Goal: Task Accomplishment & Management: Complete application form

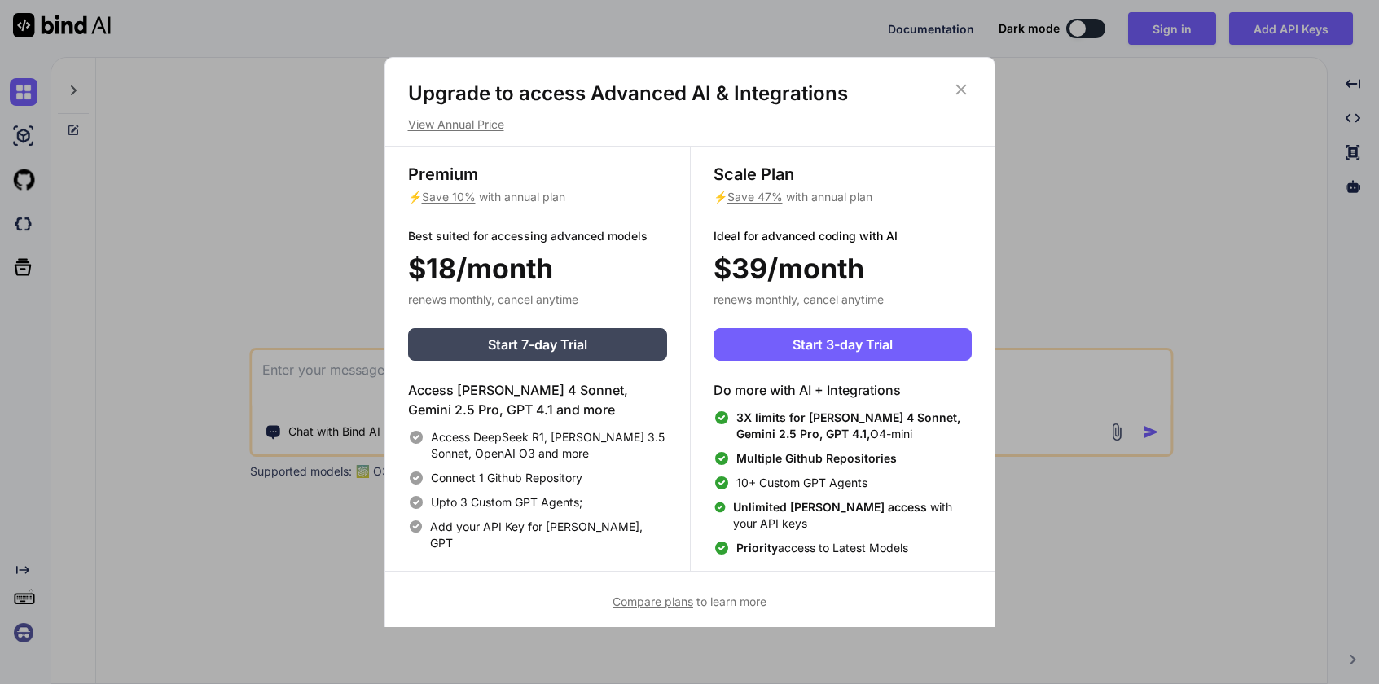
click at [882, 82] on h1 "Upgrade to access Advanced AI & Integrations" at bounding box center [690, 94] width 564 height 26
click at [801, 339] on span "Start 3-day Trial" at bounding box center [842, 345] width 100 height 20
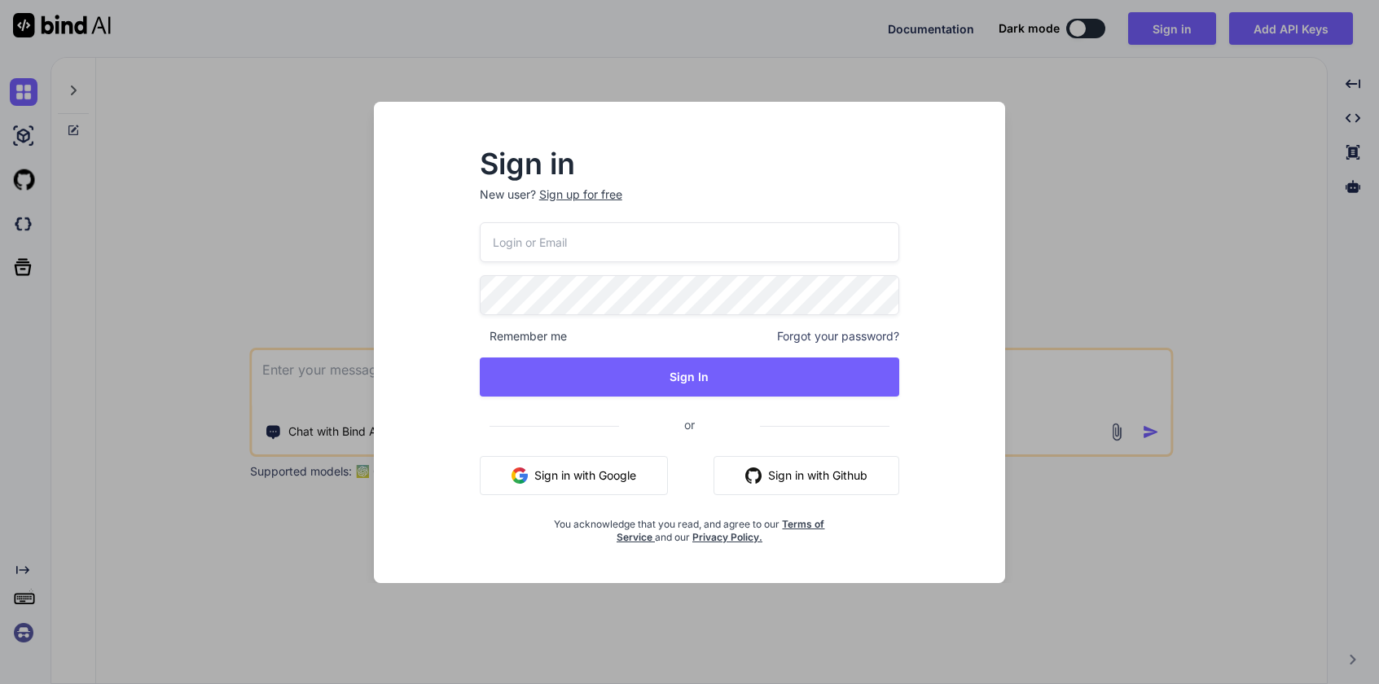
click at [768, 484] on button "Sign in with Github" at bounding box center [806, 475] width 186 height 39
click at [799, 474] on button "Sign in with Github" at bounding box center [806, 475] width 186 height 39
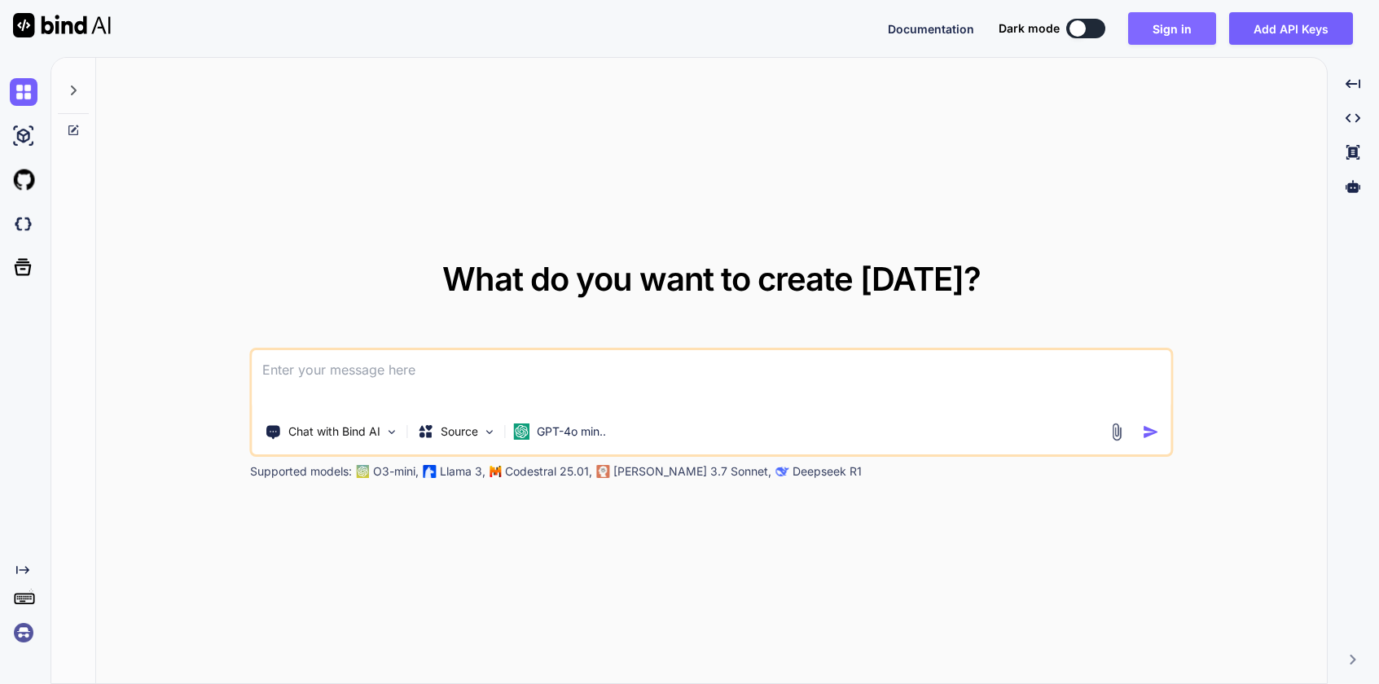
click at [1176, 30] on button "Sign in" at bounding box center [1172, 28] width 88 height 33
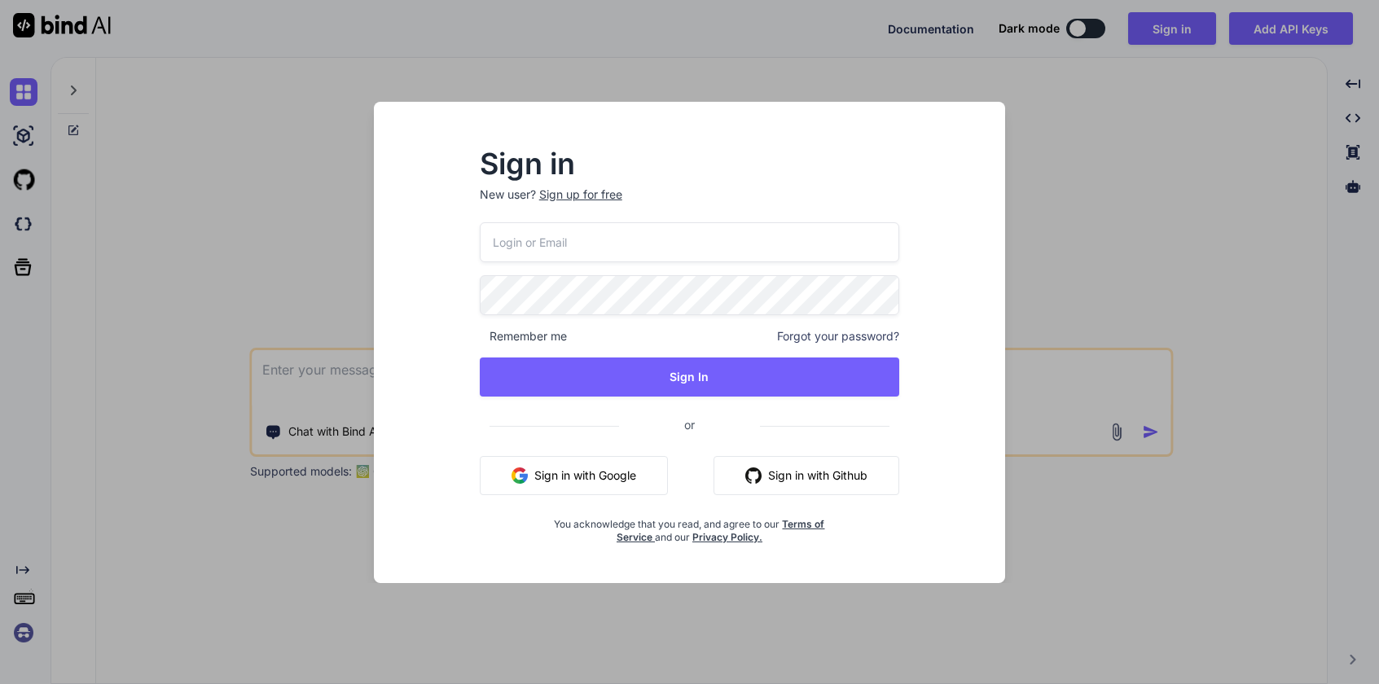
click at [599, 197] on div "Sign up for free" at bounding box center [580, 194] width 83 height 16
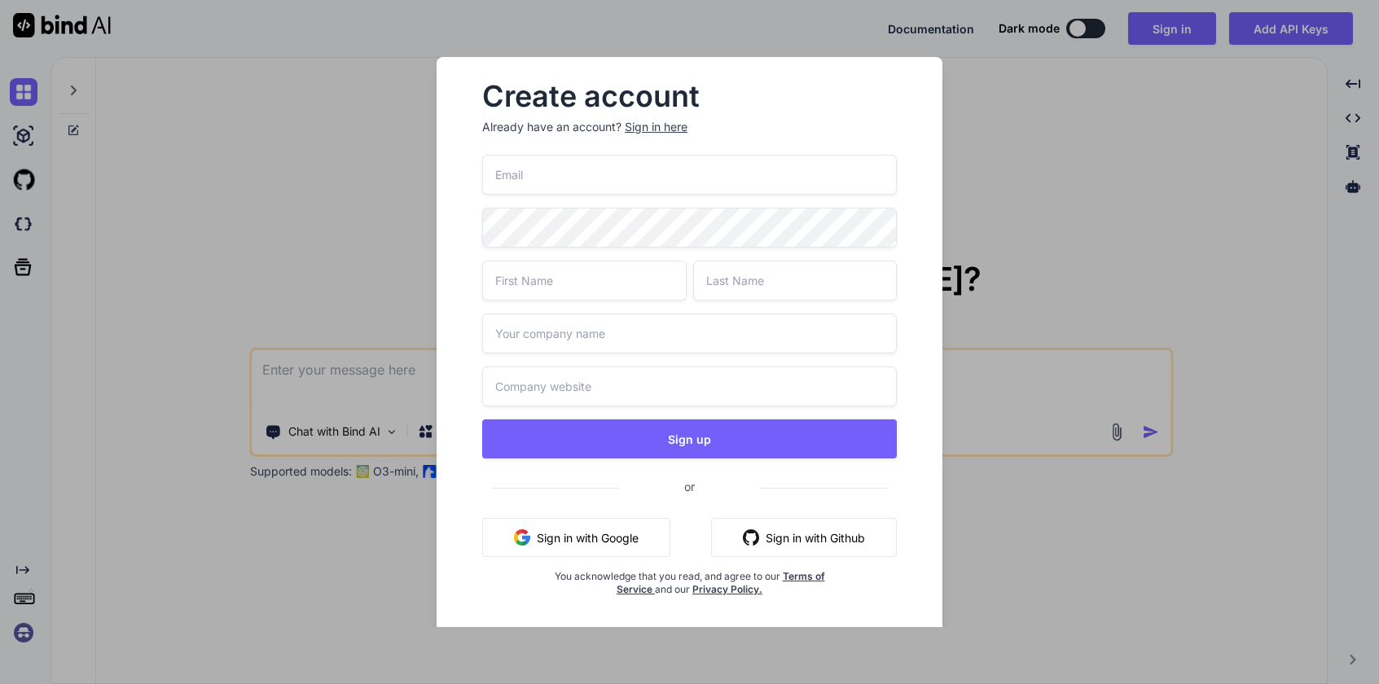
click at [770, 526] on button "Sign in with Github" at bounding box center [804, 537] width 186 height 39
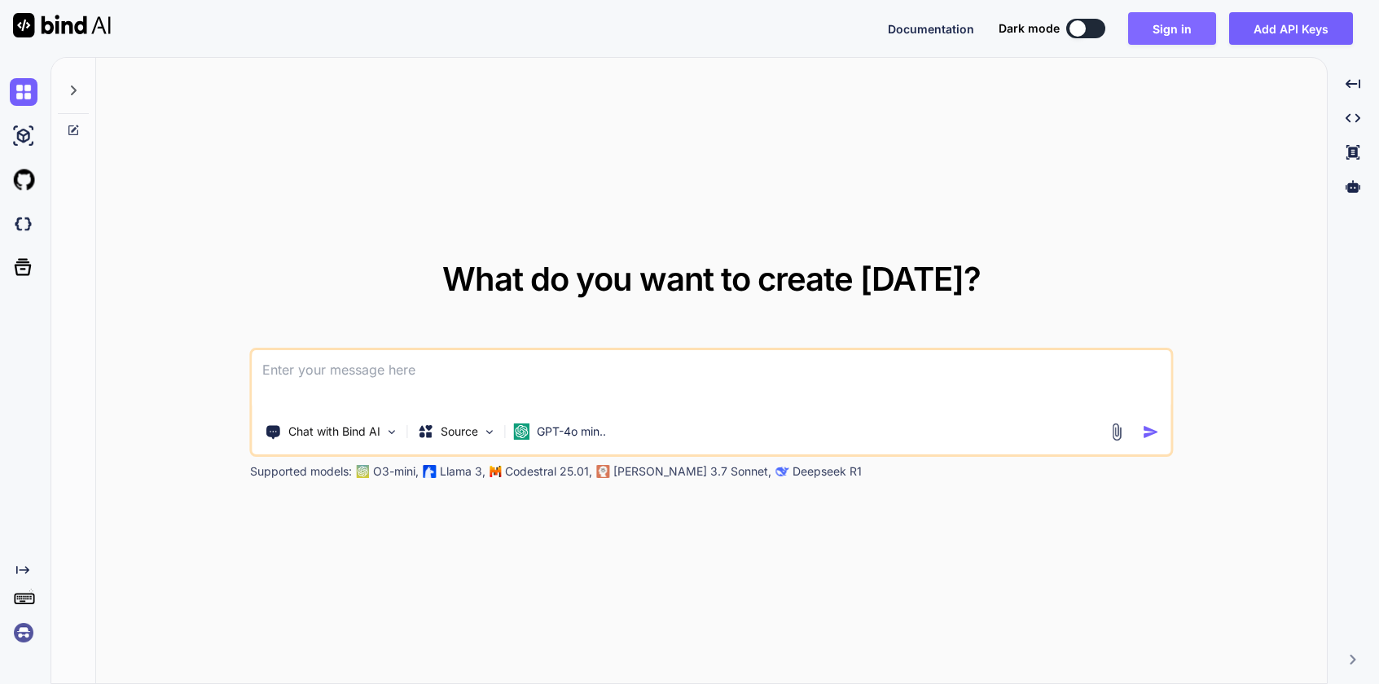
click at [1175, 33] on button "Sign in" at bounding box center [1172, 28] width 88 height 33
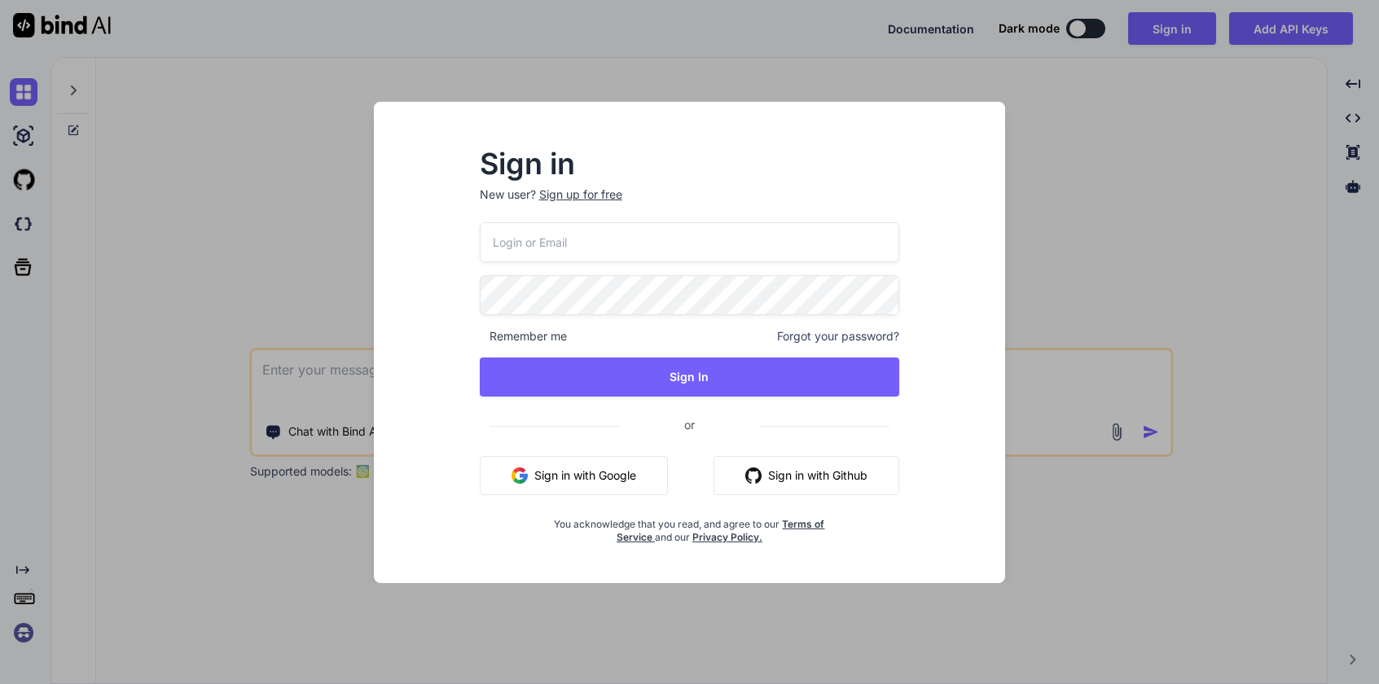
click at [846, 472] on button "Sign in with Github" at bounding box center [806, 475] width 186 height 39
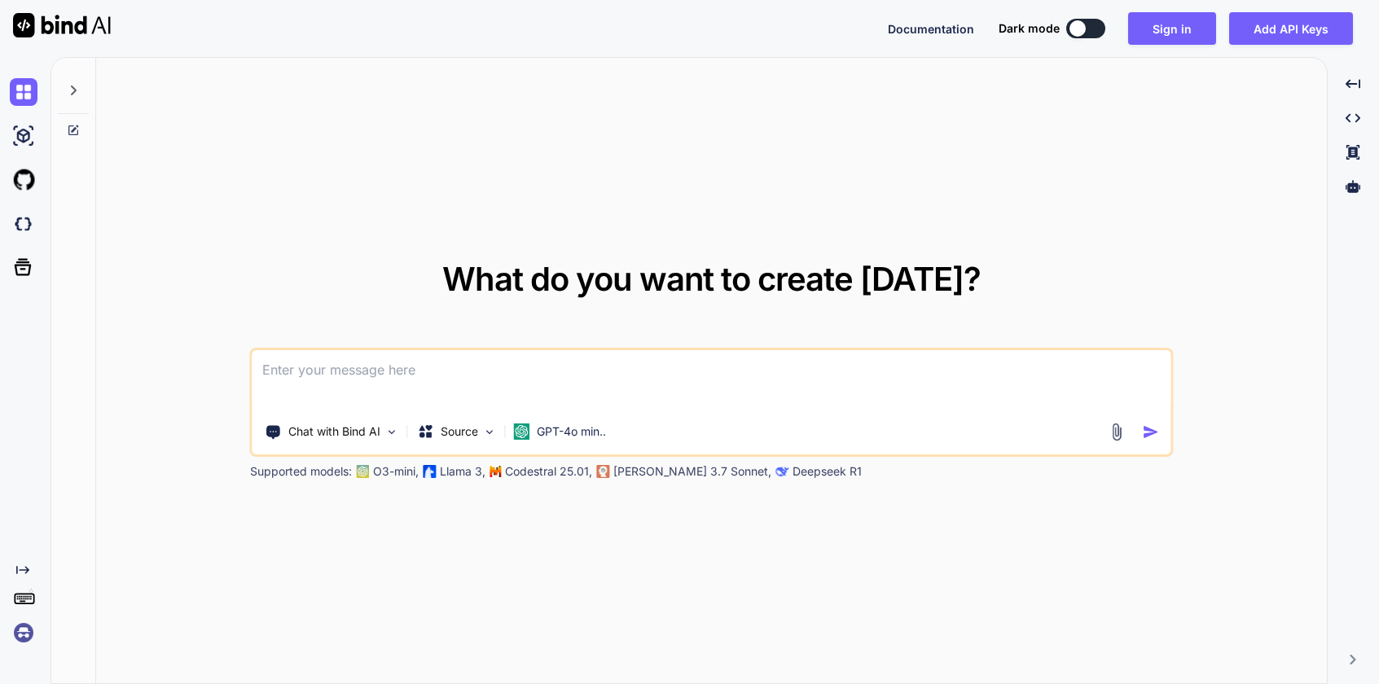
click at [822, 395] on textarea at bounding box center [711, 380] width 918 height 60
click at [1182, 28] on button "Sign in" at bounding box center [1172, 28] width 88 height 33
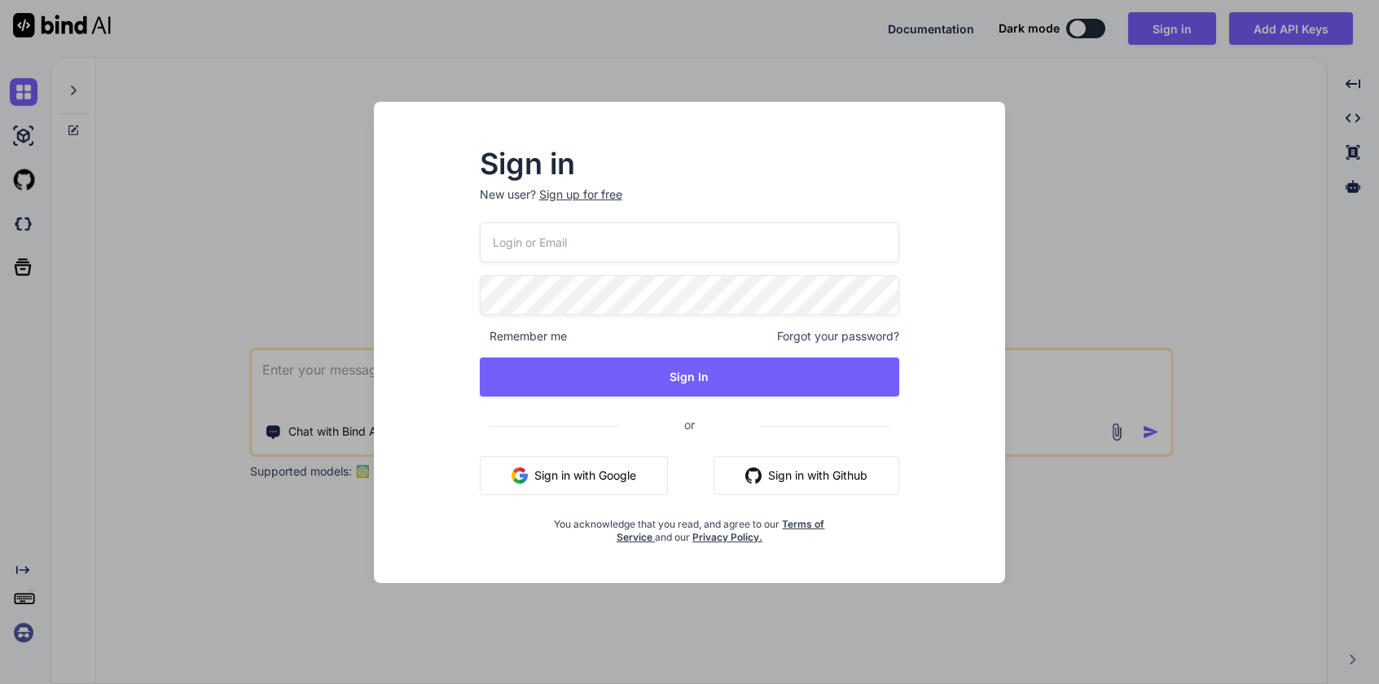
click at [594, 191] on div "Sign up for free" at bounding box center [580, 194] width 83 height 16
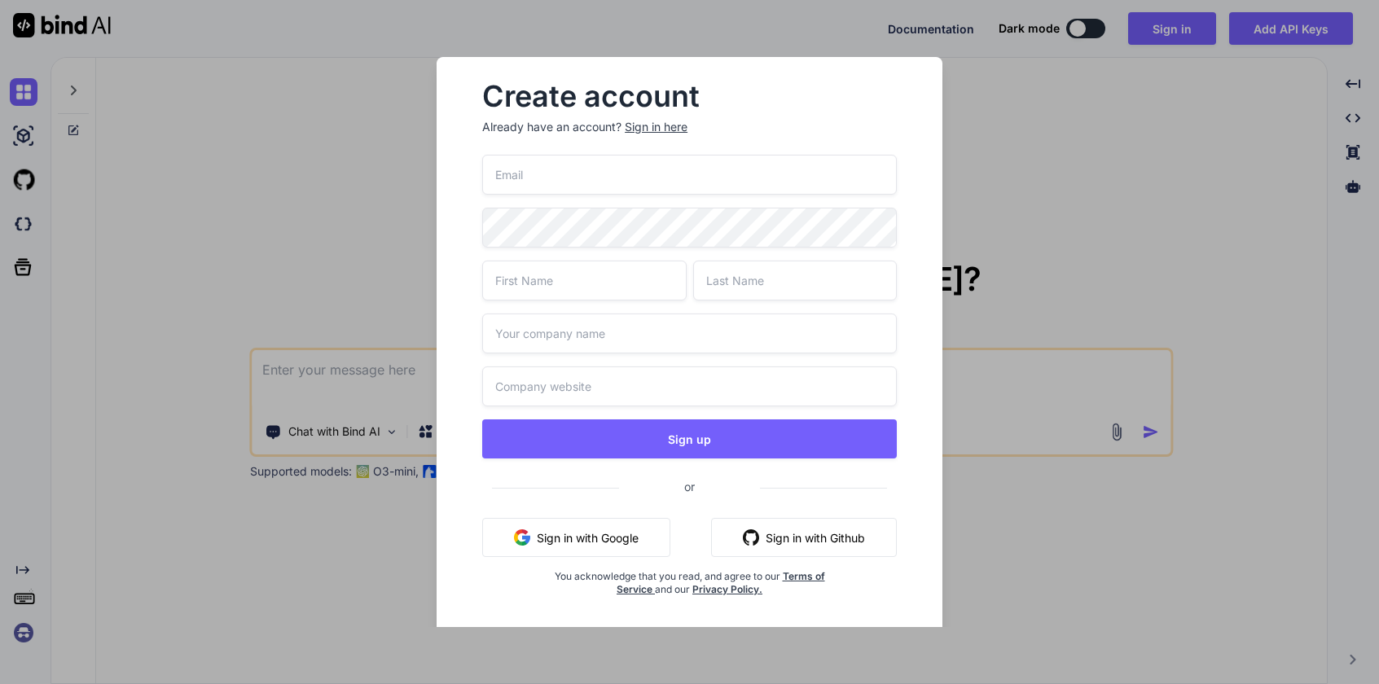
click at [601, 176] on input "email" at bounding box center [689, 175] width 415 height 40
type input "[EMAIL_ADDRESS][DOMAIN_NAME]"
click at [591, 270] on input "text" at bounding box center [584, 281] width 204 height 40
type input "D"
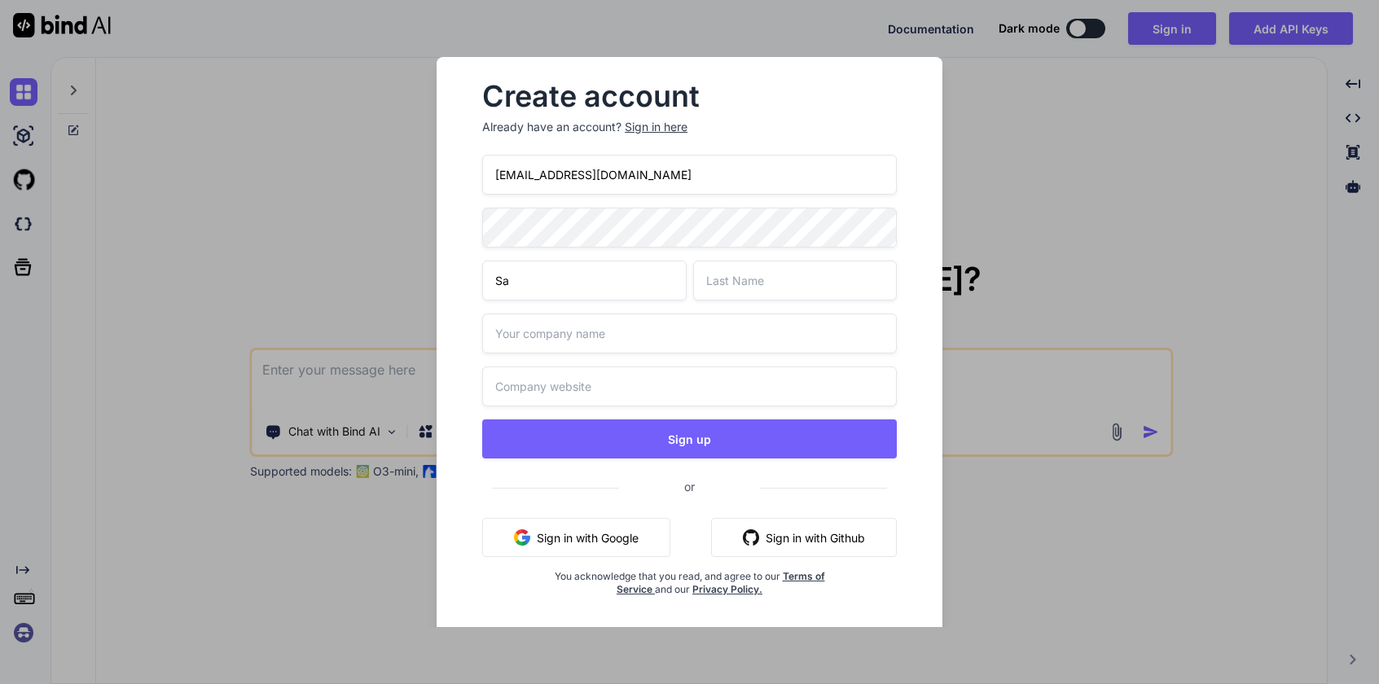
type input "[PERSON_NAME]"
click at [739, 284] on input "text" at bounding box center [795, 281] width 204 height 40
type input "[PERSON_NAME]"
click at [678, 336] on input "text" at bounding box center [689, 334] width 415 height 40
type input "same wonders"
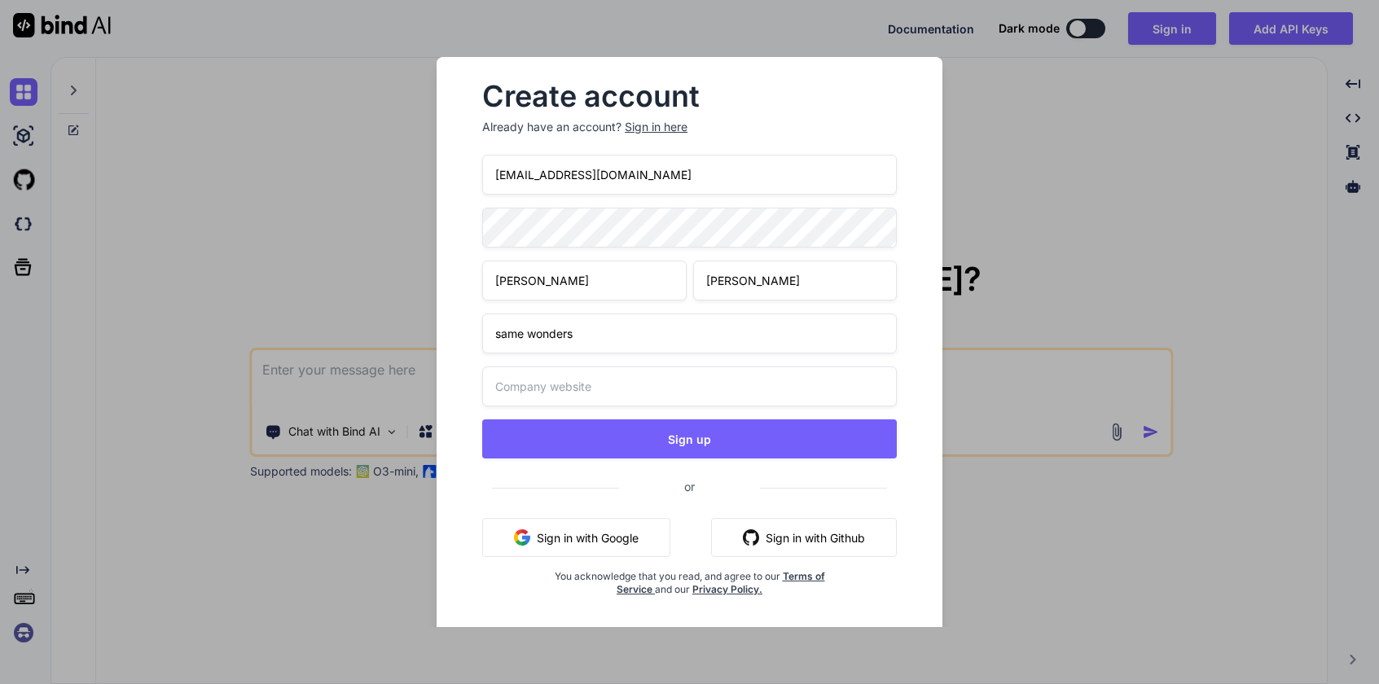
click at [611, 393] on input "text" at bounding box center [689, 386] width 415 height 40
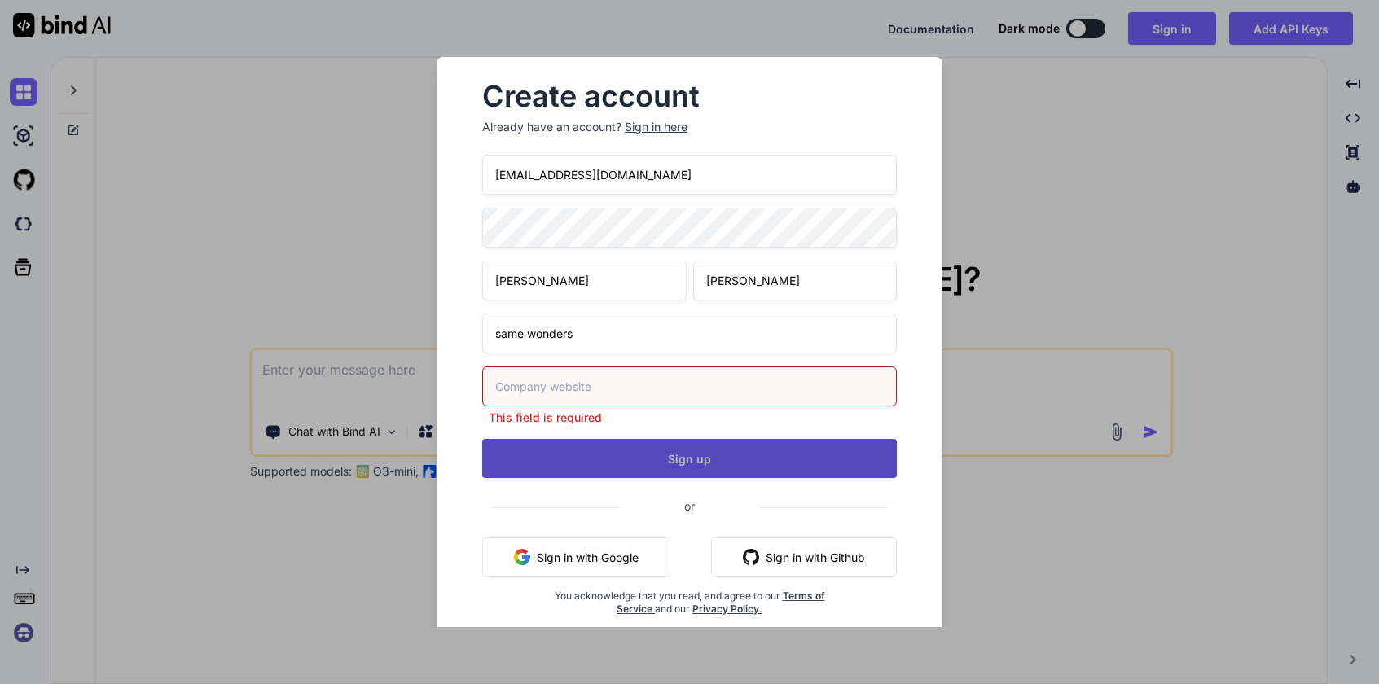
click at [619, 456] on button "Sign up" at bounding box center [689, 458] width 415 height 39
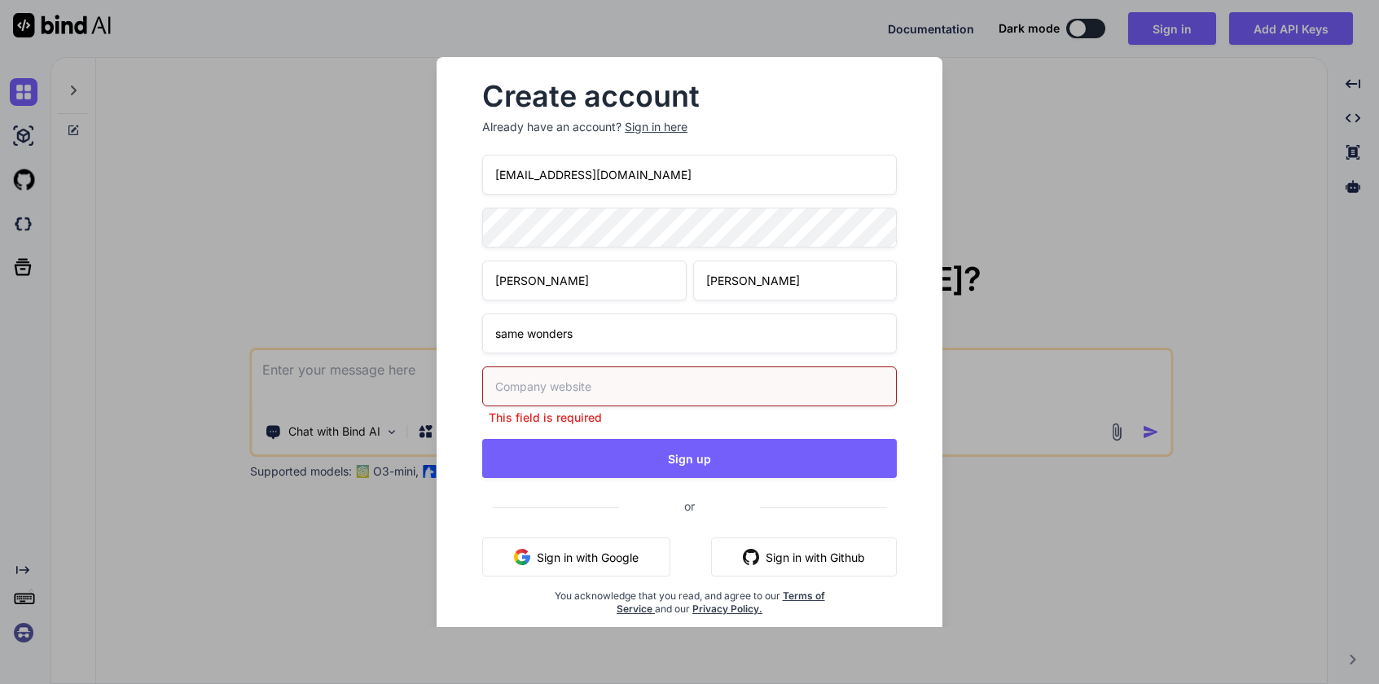
click at [606, 388] on input "text" at bounding box center [689, 386] width 415 height 40
type input "[DOMAIN_NAME]"
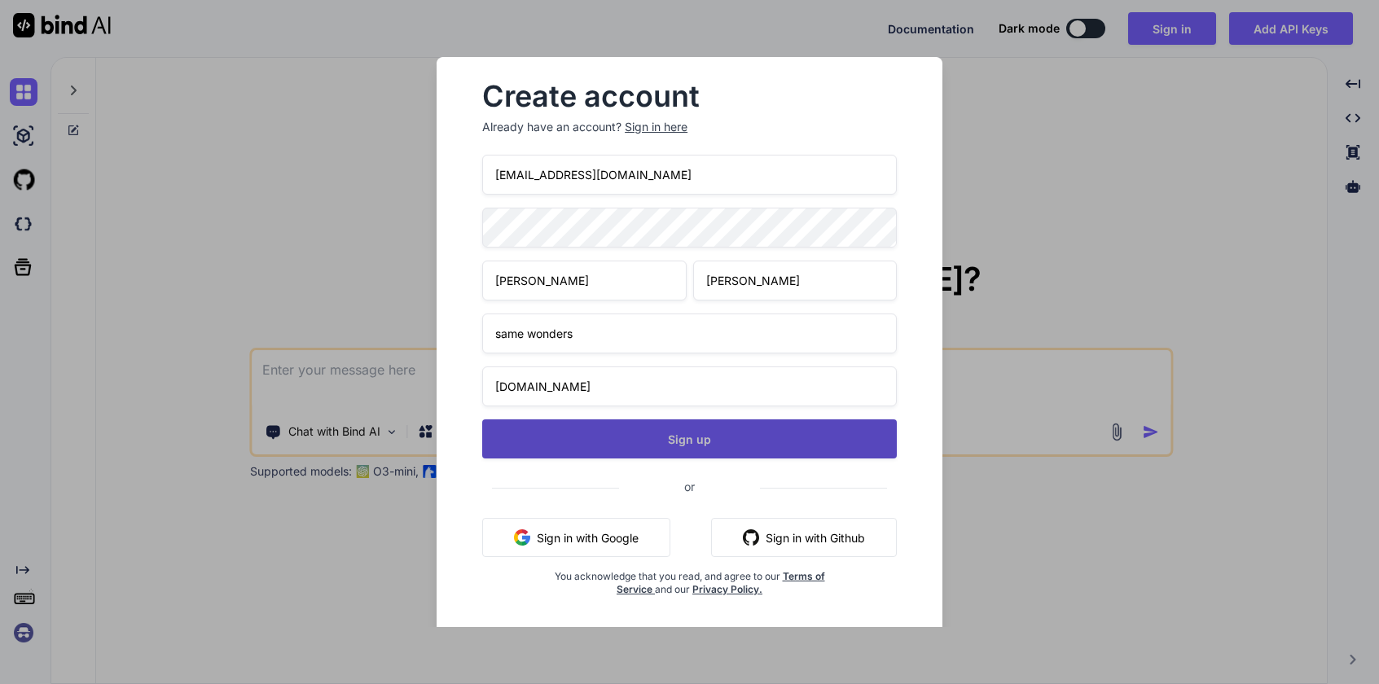
click at [631, 437] on button "Sign up" at bounding box center [689, 438] width 415 height 39
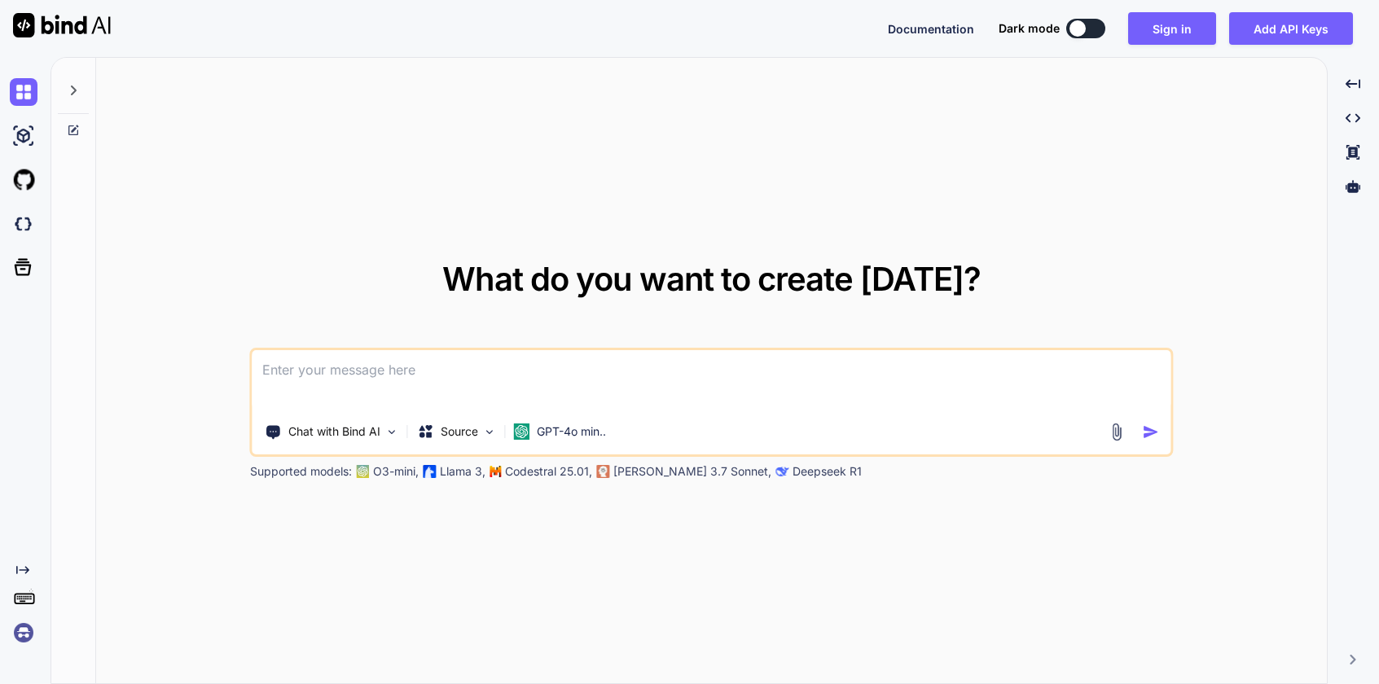
click at [879, 115] on div "What do you want to create today? Chat with Bind AI Source GPT-4o min.. Support…" at bounding box center [711, 371] width 1231 height 627
click at [782, 116] on div "What do you want to create today? Chat with Bind AI Source GPT-4o min.. Support…" at bounding box center [711, 371] width 1231 height 627
click at [1182, 37] on button "Sign in" at bounding box center [1172, 28] width 88 height 33
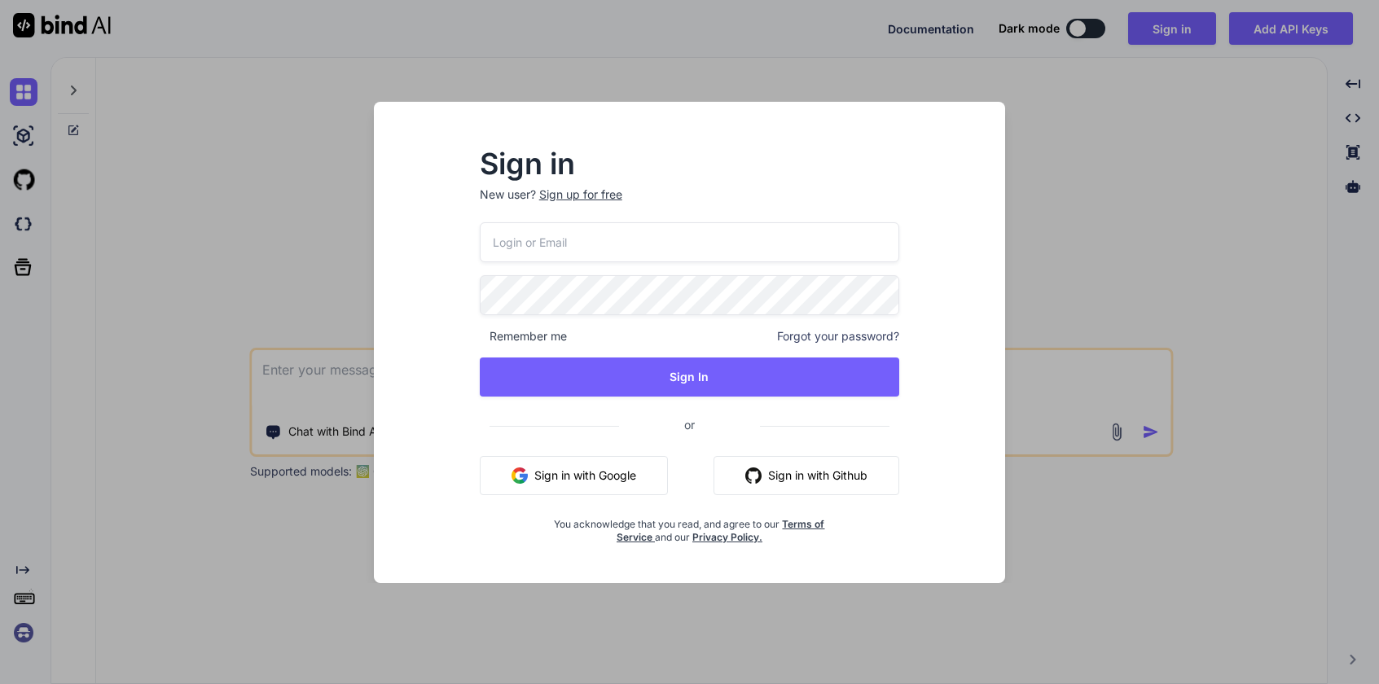
click at [858, 480] on button "Sign in with Github" at bounding box center [806, 475] width 186 height 39
click at [852, 470] on button "Sign in with Github" at bounding box center [806, 475] width 186 height 39
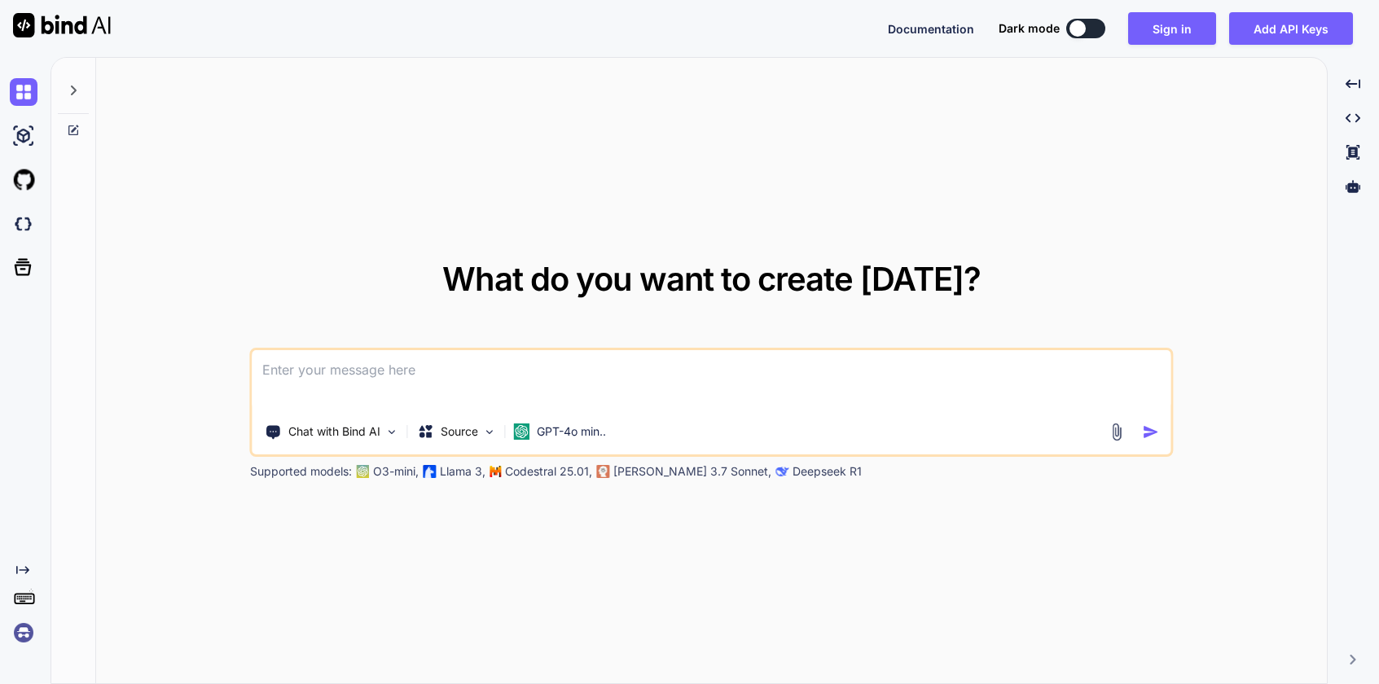
click at [852, 470] on div "Supported models: O3-mini, Llama 3, Codestral 25.01, Claude 3.7 Sonnet, Deepsee…" at bounding box center [657, 471] width 814 height 16
click at [1172, 29] on button "Sign in" at bounding box center [1172, 28] width 88 height 33
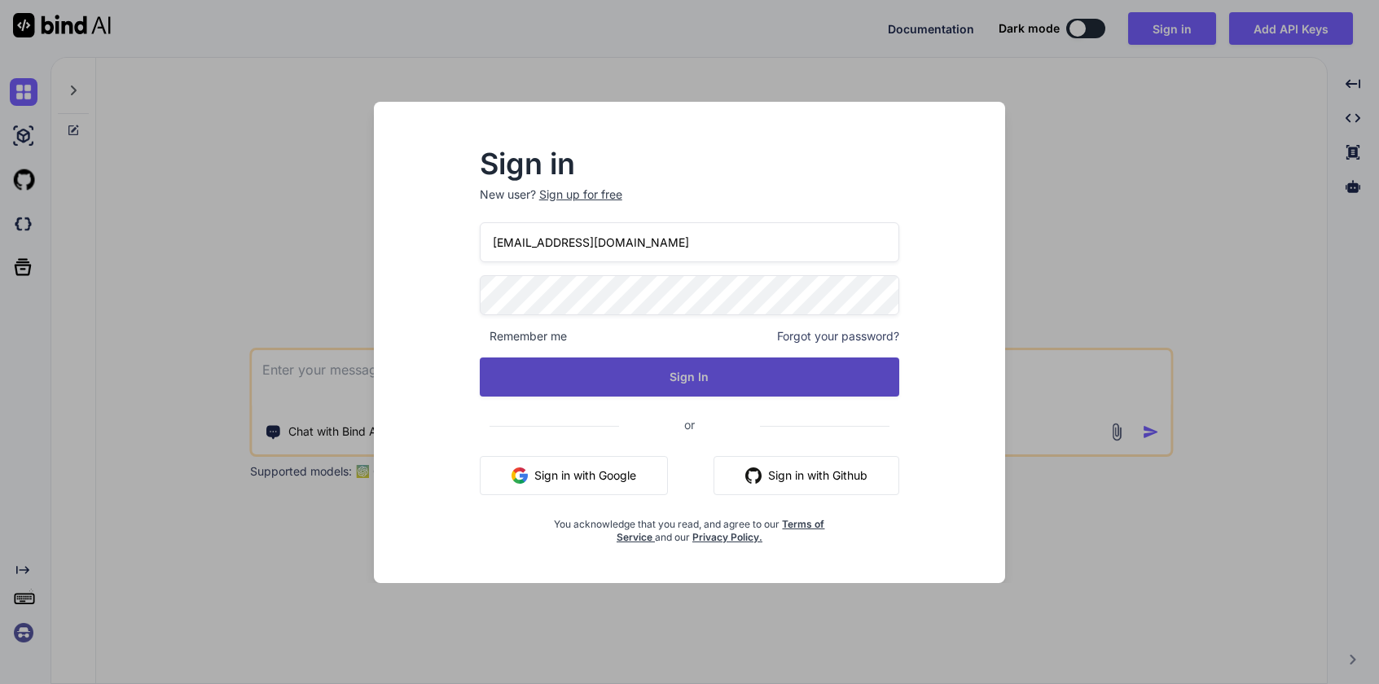
click at [826, 381] on button "Sign In" at bounding box center [690, 377] width 420 height 39
click at [683, 377] on button "Sign In" at bounding box center [690, 377] width 420 height 39
click at [801, 389] on button "Sign In" at bounding box center [690, 377] width 420 height 39
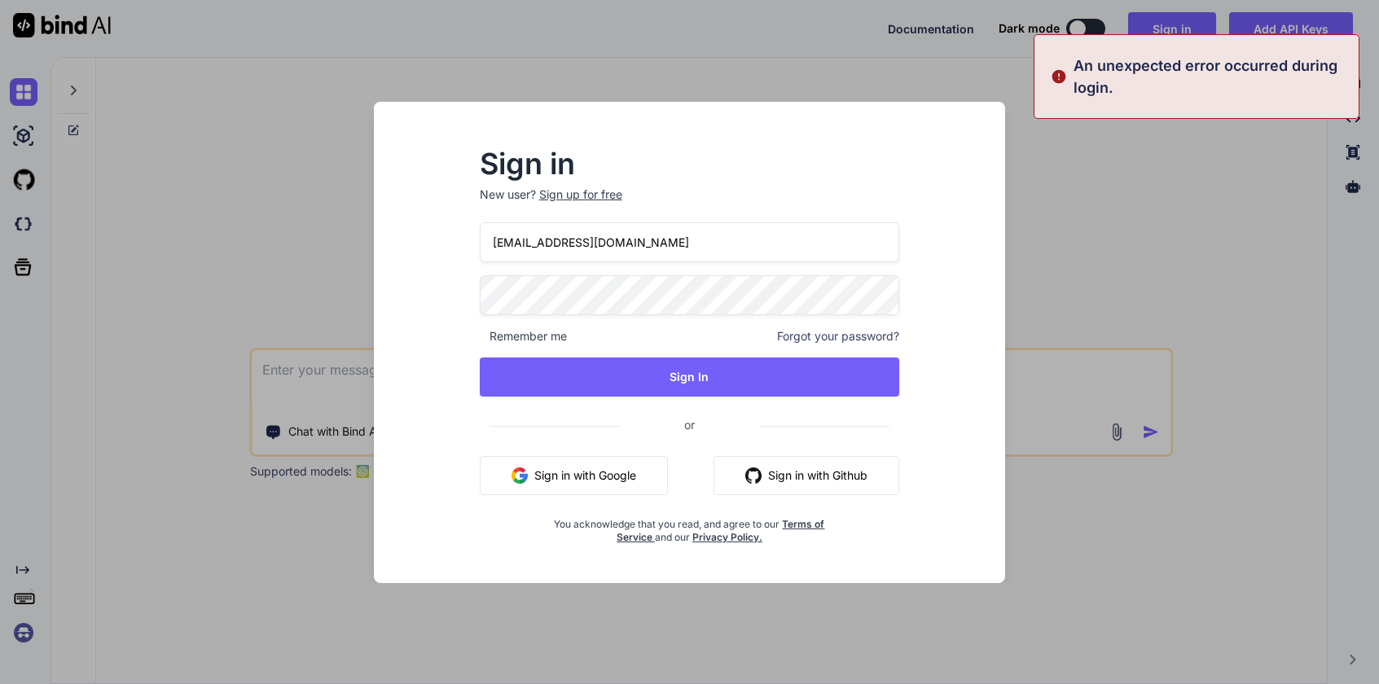
click at [805, 473] on button "Sign in with Github" at bounding box center [806, 475] width 186 height 39
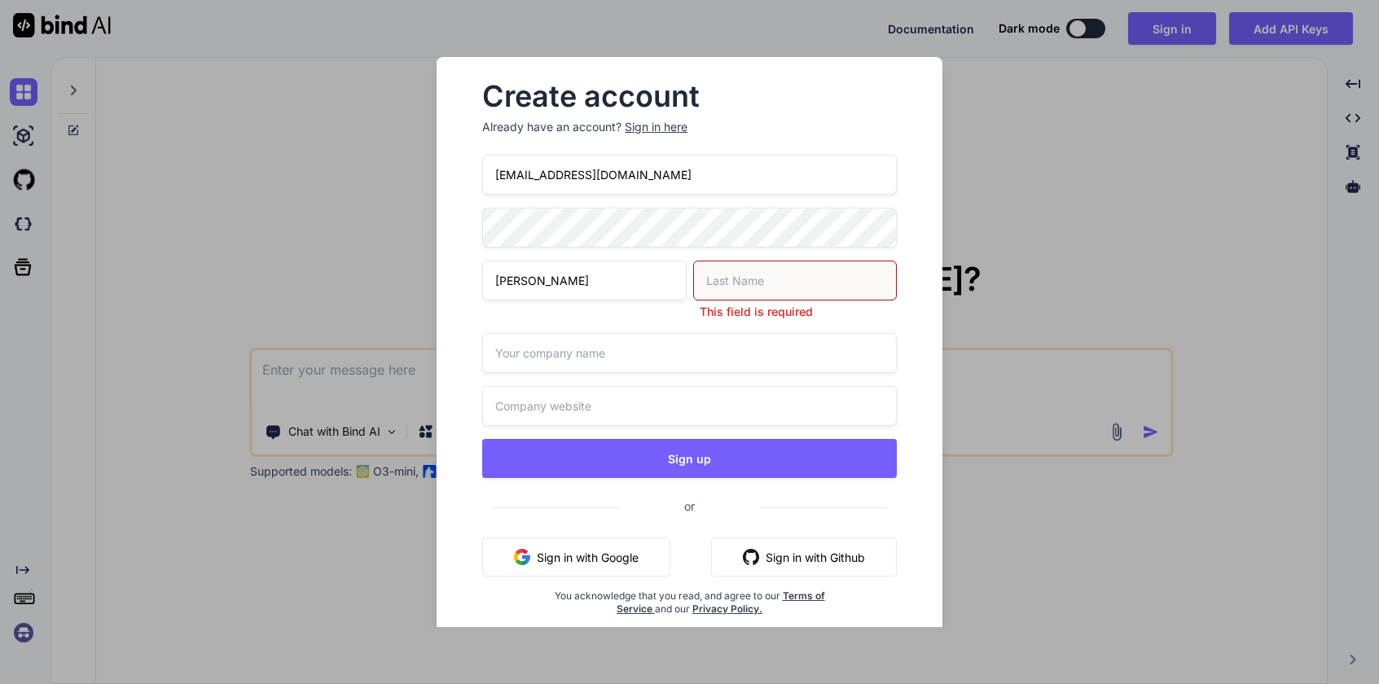
click at [747, 273] on input "text" at bounding box center [795, 281] width 204 height 40
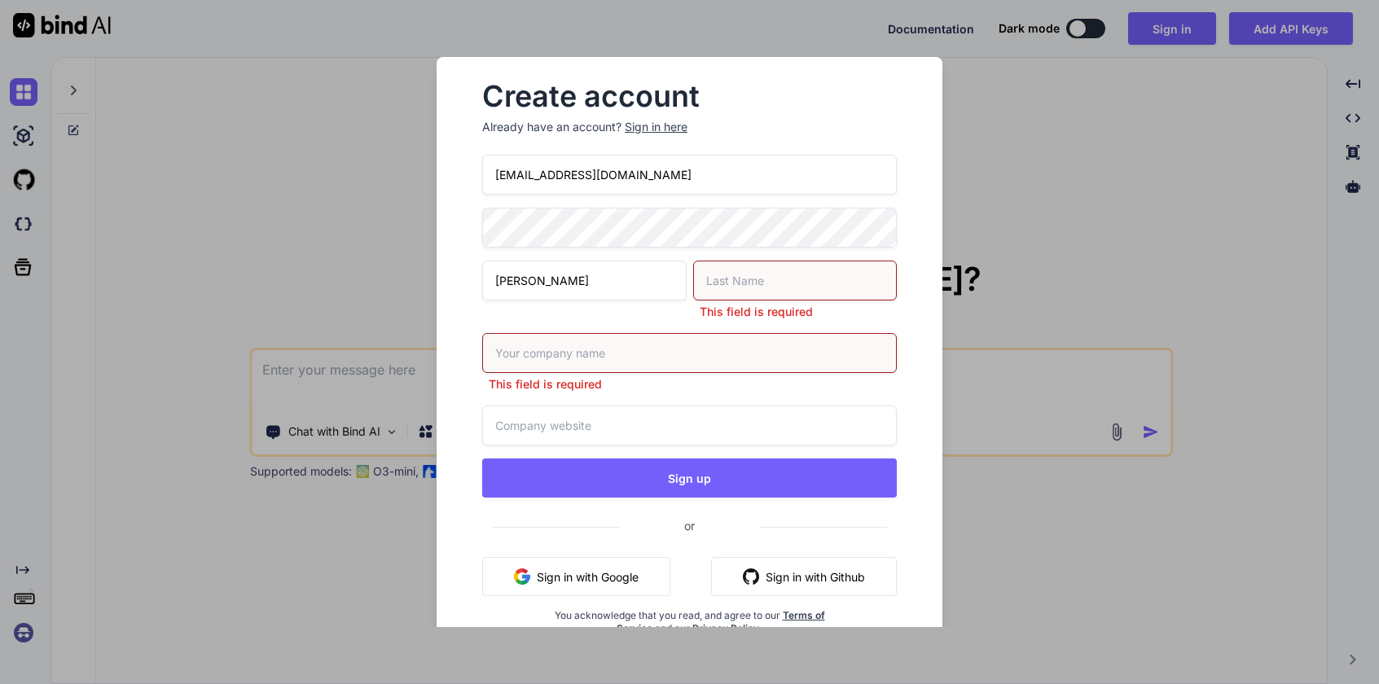
type input "[PERSON_NAME]"
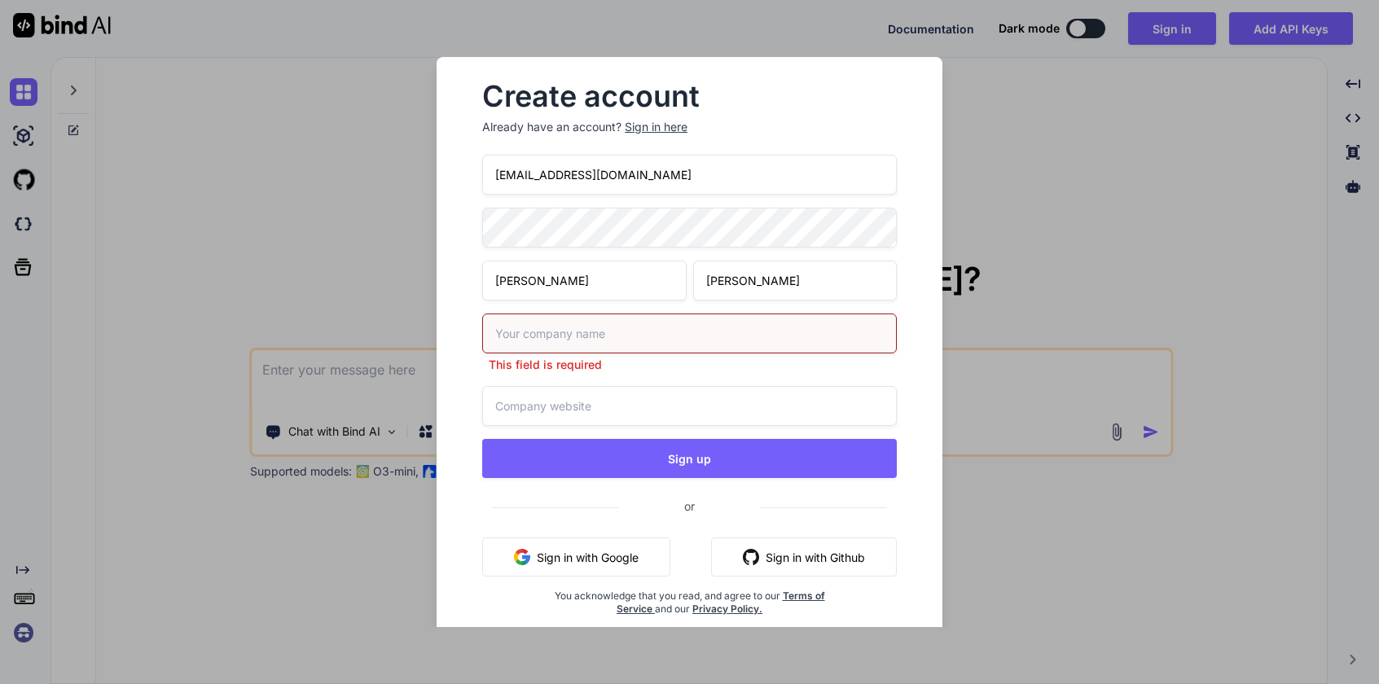
click at [698, 364] on div "This field is required" at bounding box center [689, 343] width 415 height 59
type input "same wonders"
click at [603, 409] on div "[EMAIL_ADDRESS][DOMAIN_NAME] [PERSON_NAME] same wonders This field is required …" at bounding box center [689, 405] width 415 height 500
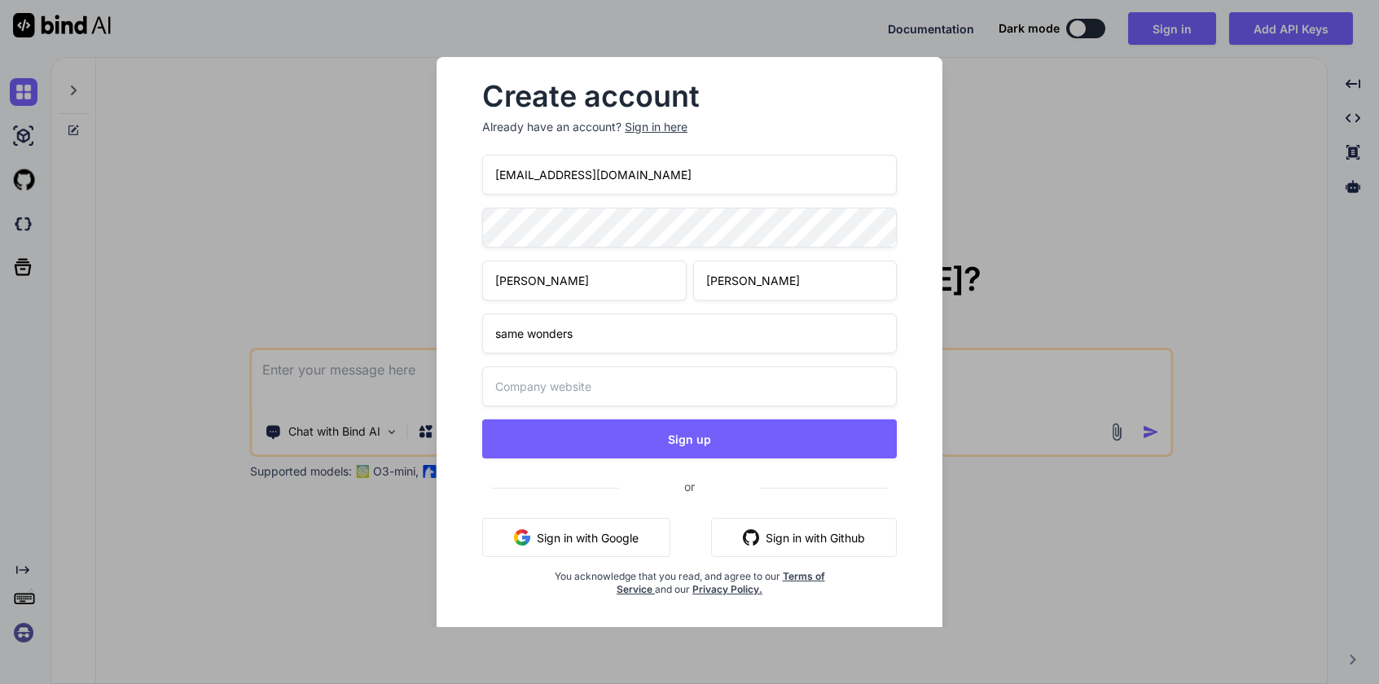
type input "[DOMAIN_NAME]"
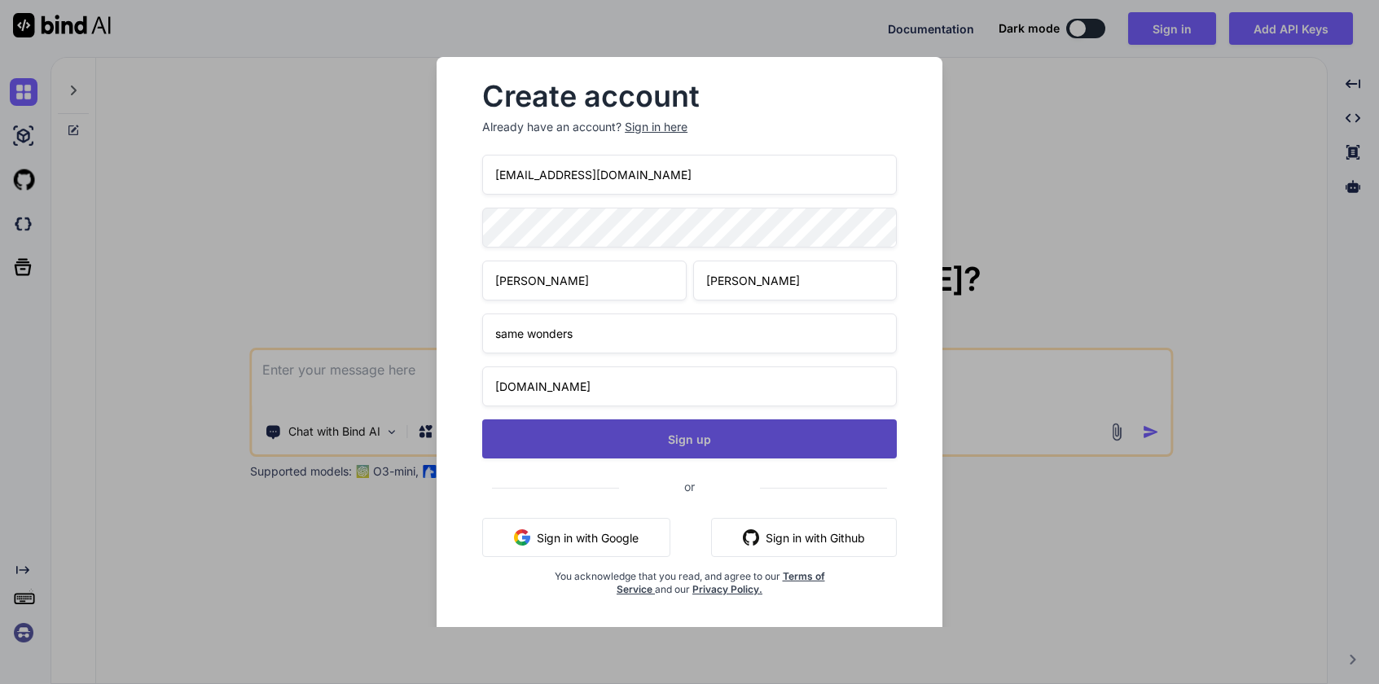
click at [608, 442] on button "Sign up" at bounding box center [689, 438] width 415 height 39
type textarea "x"
